Goal: Task Accomplishment & Management: Manage account settings

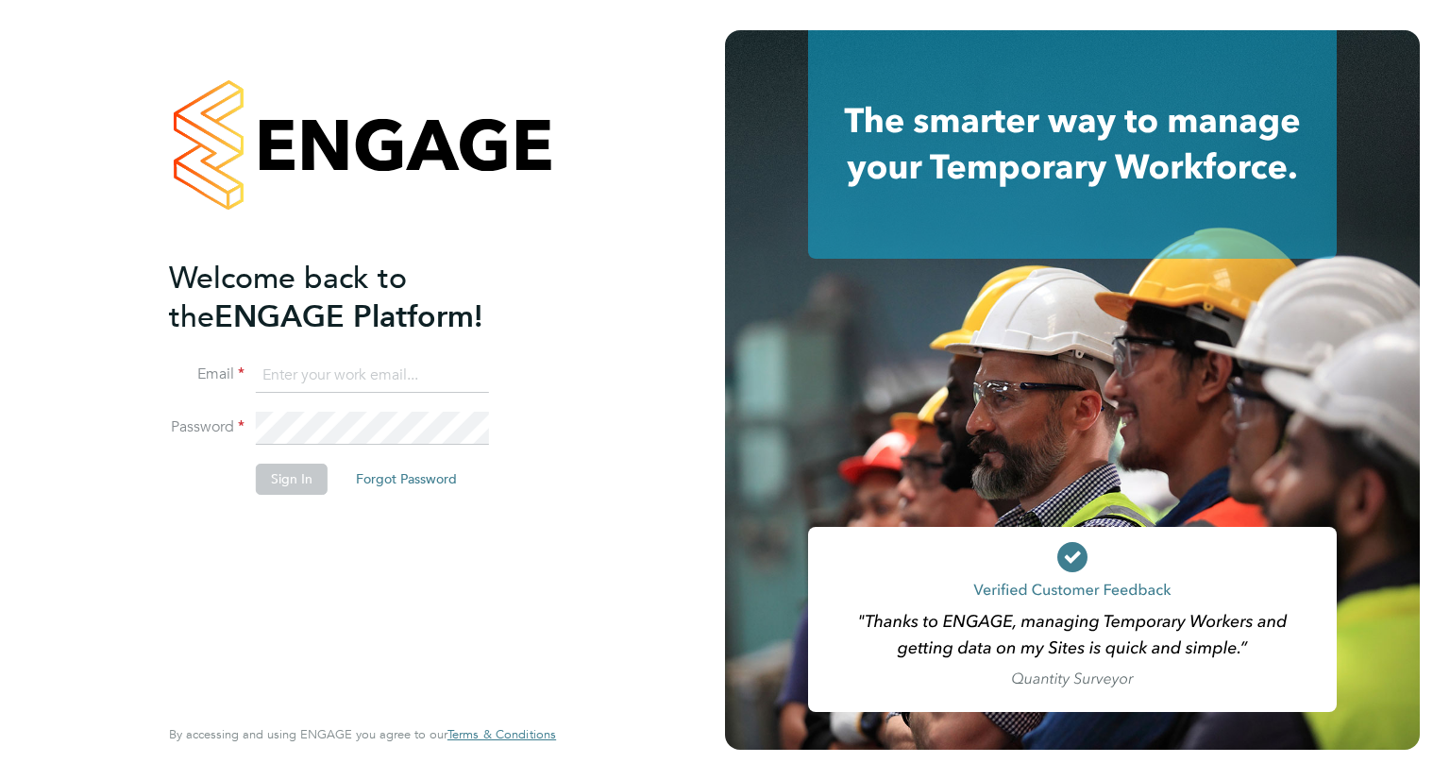
click at [337, 366] on input at bounding box center [372, 376] width 233 height 34
type input "[EMAIL_ADDRESS][PERSON_NAME][DOMAIN_NAME]"
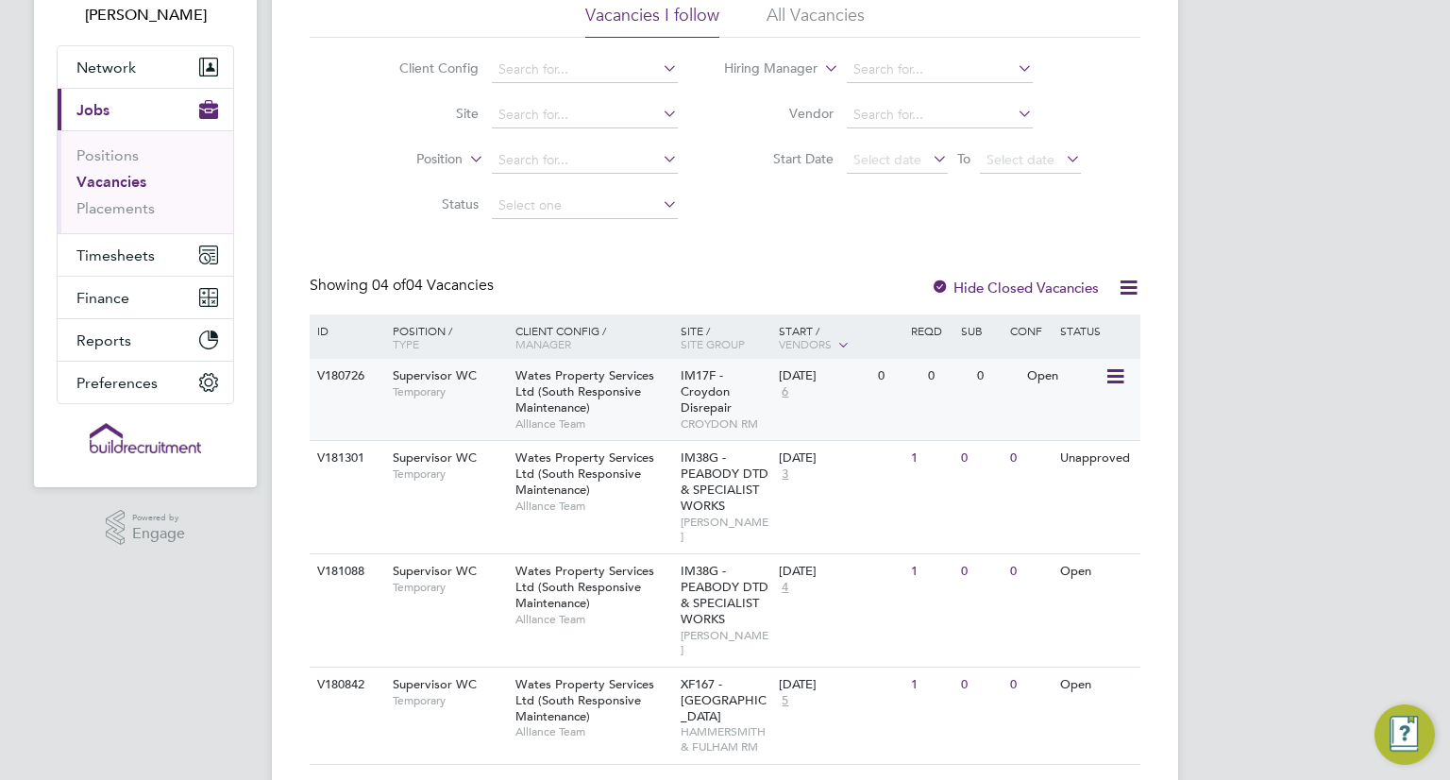
scroll to position [159, 0]
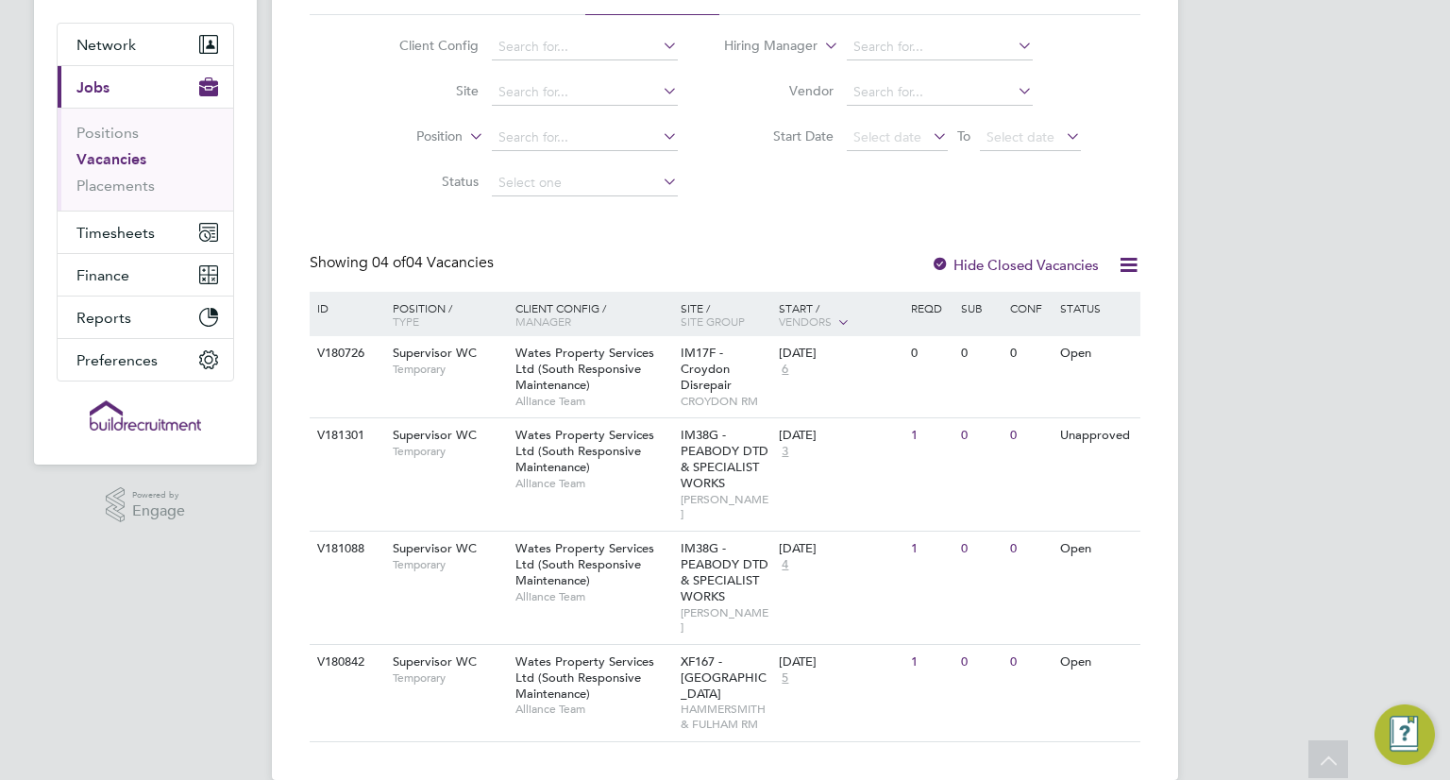
click at [1278, 479] on div "OM Odran McCarthy Notifications 20 Applications: Network Team Members Businesse…" at bounding box center [725, 325] width 1450 height 968
click at [1378, 326] on div "OM Odran McCarthy Notifications 20 Applications: Network Team Members Businesse…" at bounding box center [725, 325] width 1450 height 968
